Goal: Check status: Check status

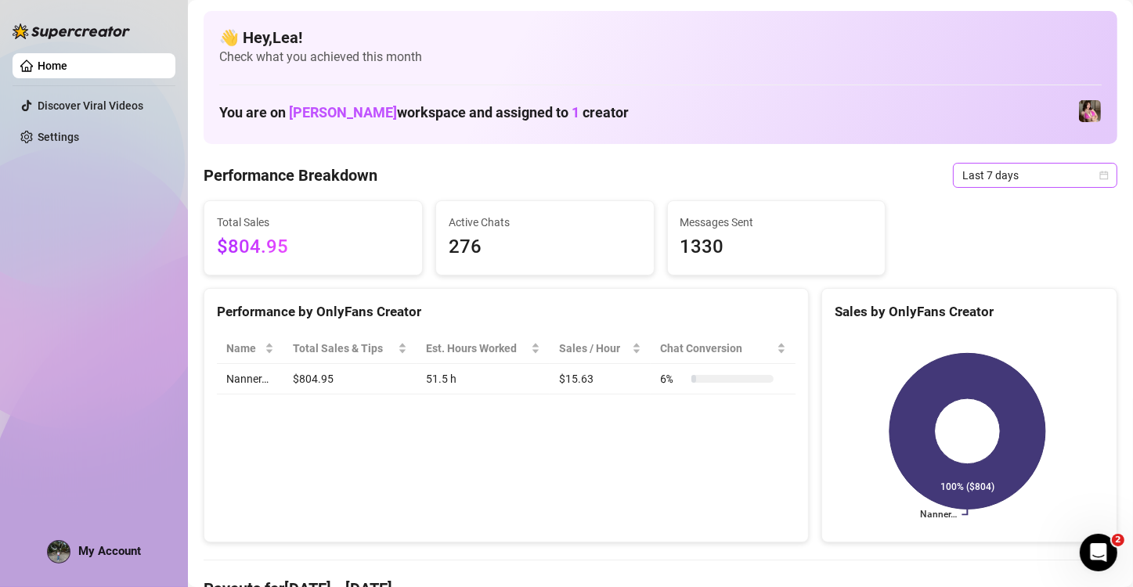
click at [1100, 174] on icon "calendar" at bounding box center [1104, 175] width 9 height 9
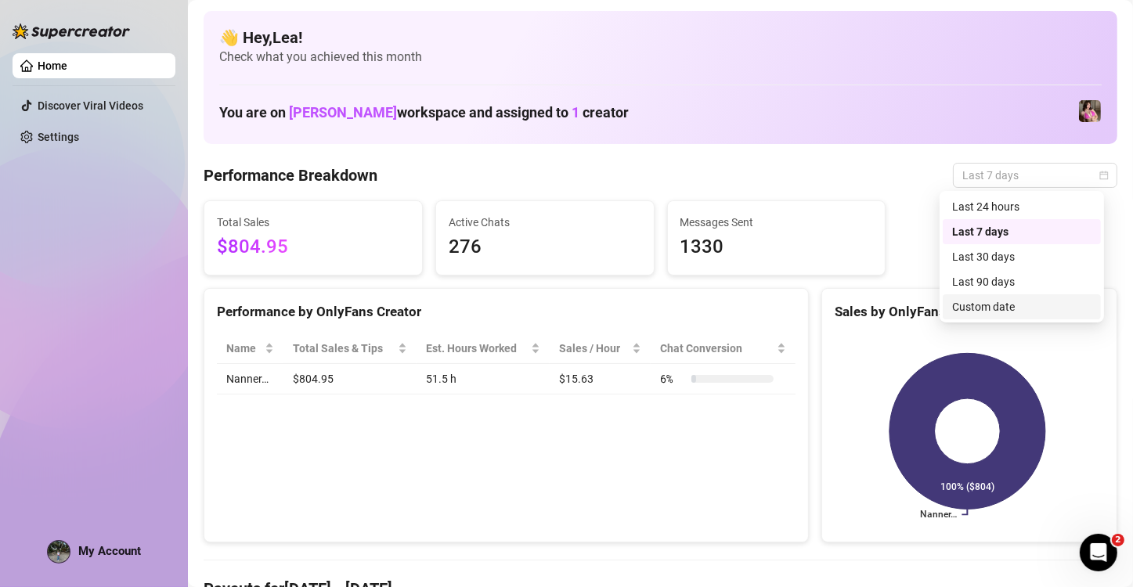
click at [1004, 313] on div "Custom date" at bounding box center [1021, 306] width 139 height 17
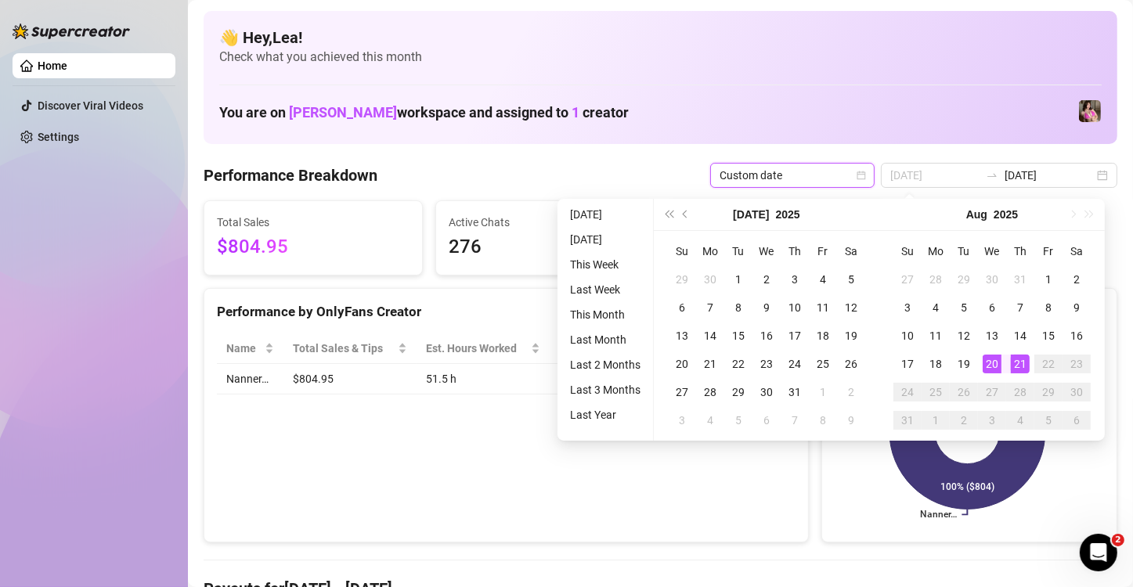
type input "[DATE]"
click at [1020, 363] on div "21" at bounding box center [1020, 364] width 19 height 19
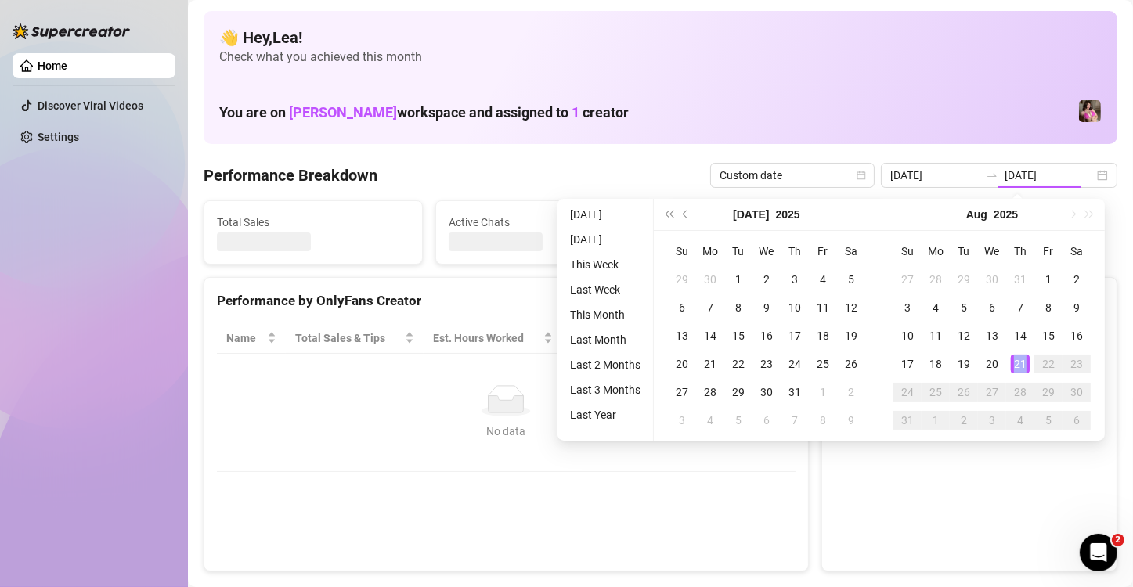
type input "[DATE]"
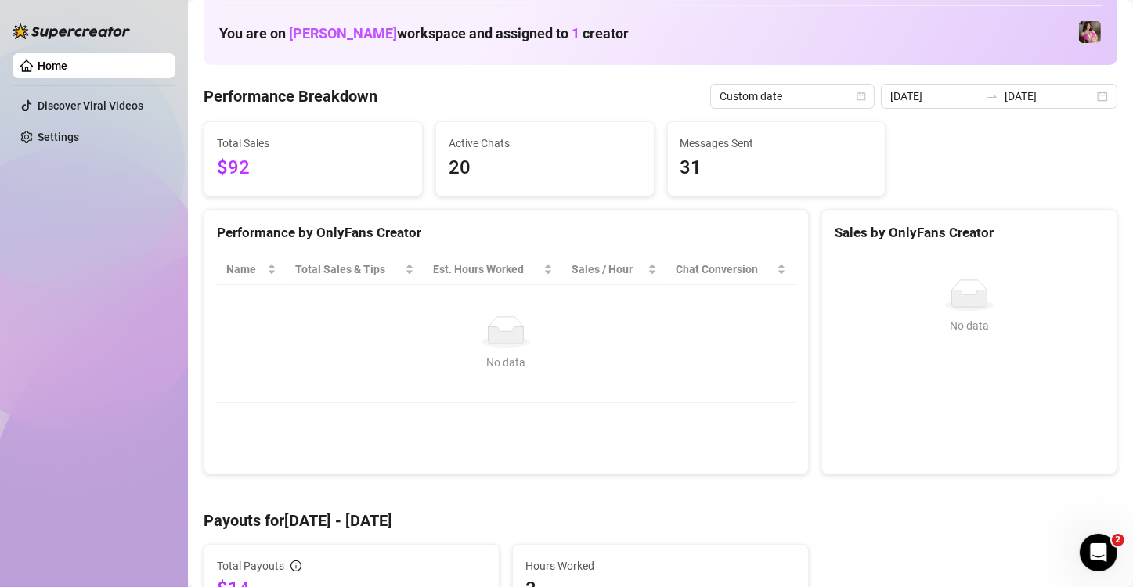
scroll to position [104, 0]
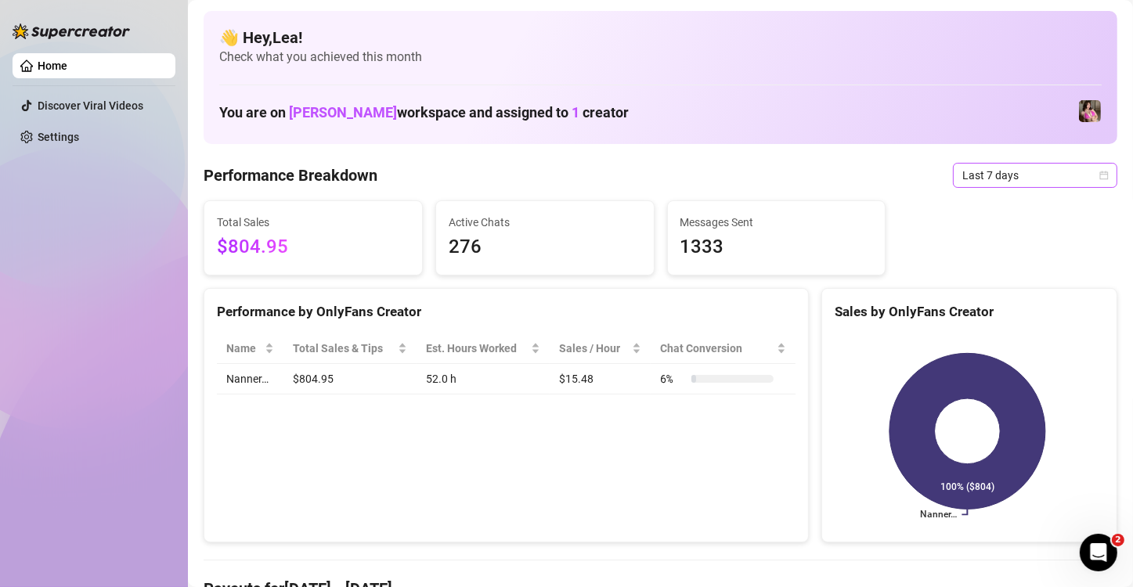
click at [1099, 172] on icon "calendar" at bounding box center [1103, 175] width 9 height 9
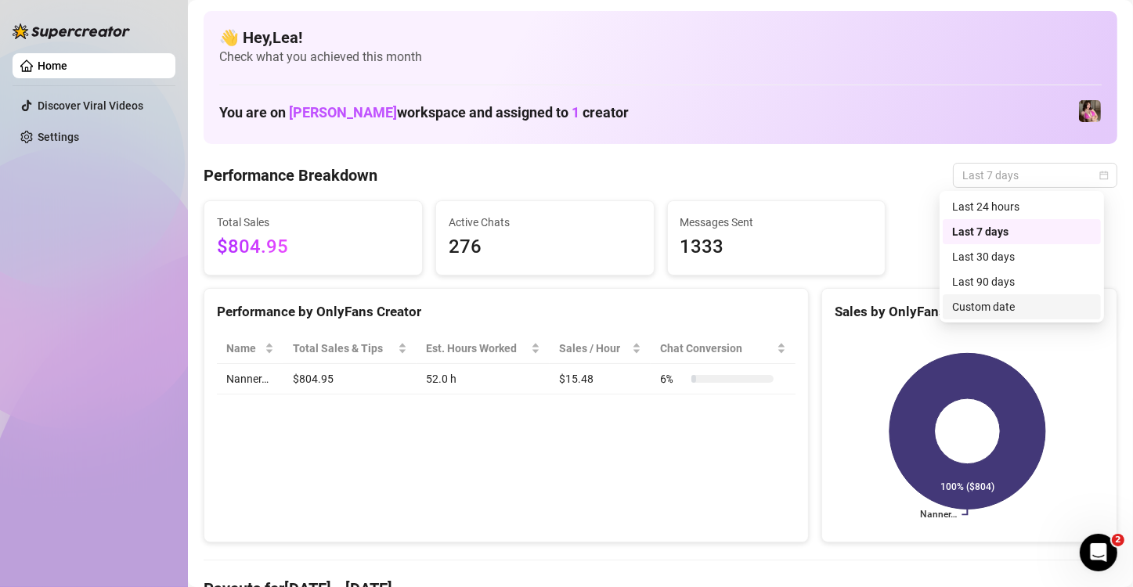
click at [1012, 305] on div "Custom date" at bounding box center [1021, 306] width 139 height 17
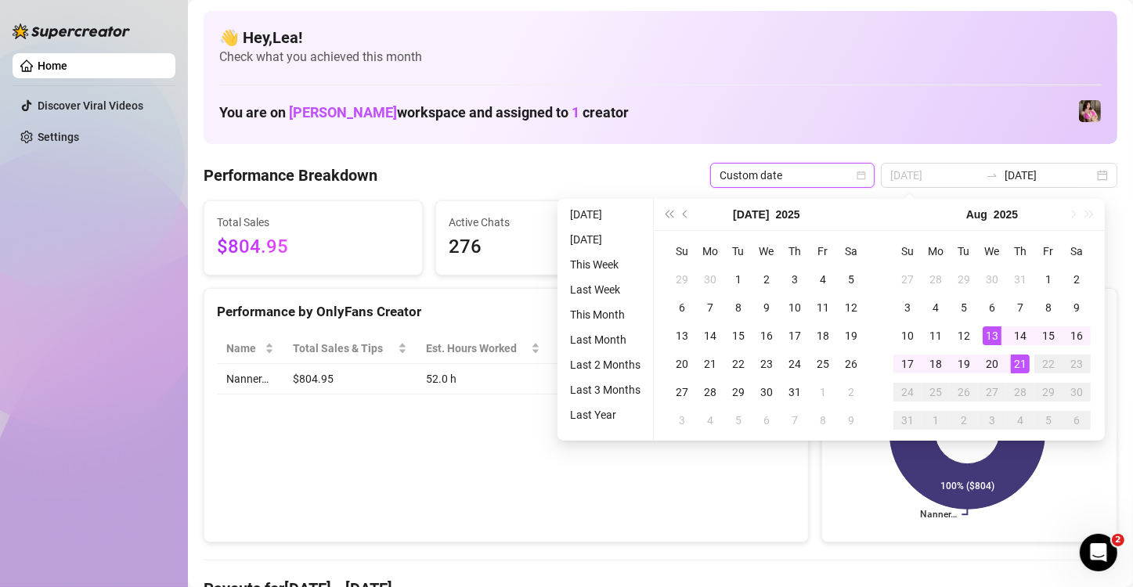
type input "[DATE]"
click at [1020, 366] on div "21" at bounding box center [1020, 364] width 19 height 19
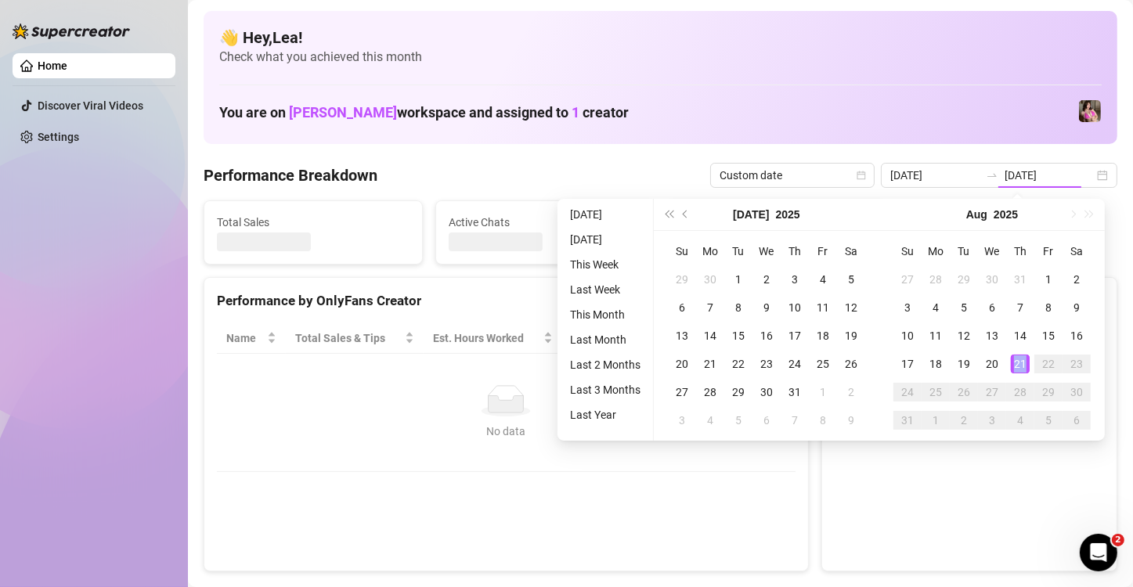
type input "[DATE]"
